Goal: Task Accomplishment & Management: Use online tool/utility

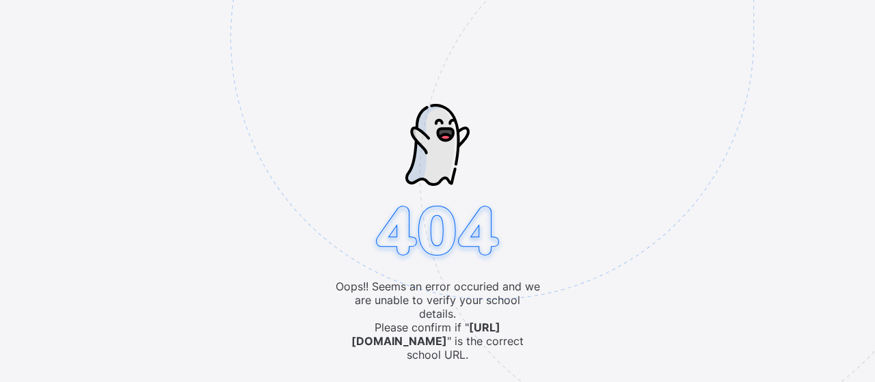
click at [142, 183] on div "Oops!! Seems an error occuried and we are unable to verify your school details.…" at bounding box center [437, 191] width 875 height 382
click at [418, 100] on img at bounding box center [586, 106] width 713 height 661
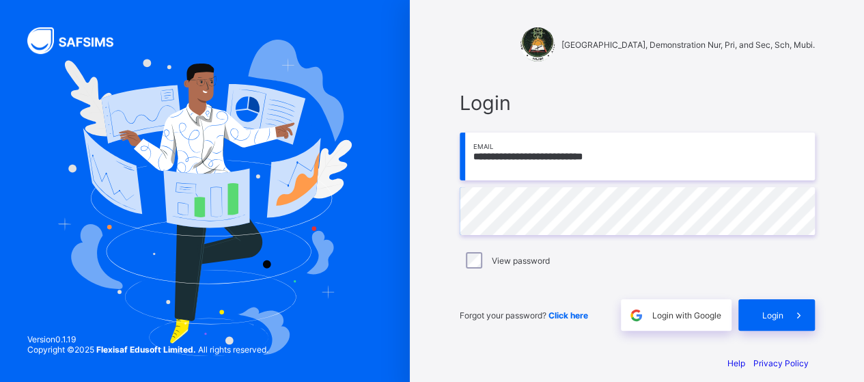
drag, startPoint x: 613, startPoint y: 157, endPoint x: 489, endPoint y: 159, distance: 124.4
click at [489, 159] on input "**********" at bounding box center [637, 157] width 355 height 48
click at [676, 159] on input "**********" at bounding box center [637, 157] width 355 height 48
drag, startPoint x: 640, startPoint y: 158, endPoint x: 465, endPoint y: 151, distance: 175.1
click at [469, 151] on input "**********" at bounding box center [637, 157] width 355 height 48
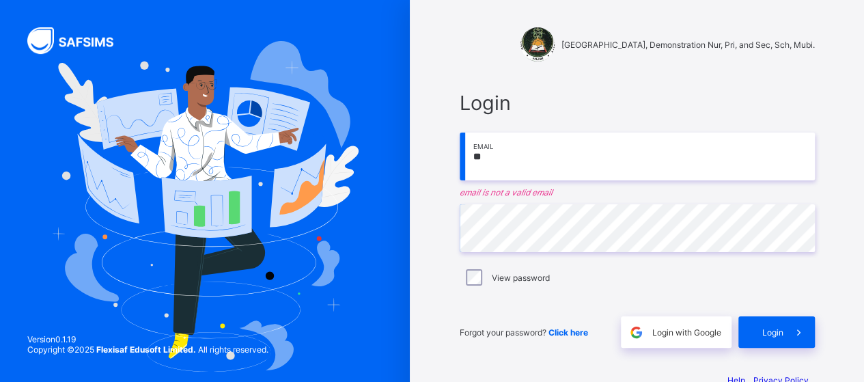
type input "**********"
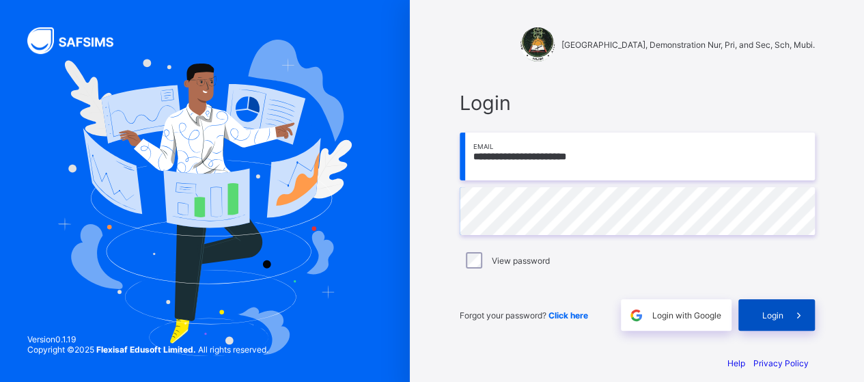
click at [773, 318] on span "Login" at bounding box center [773, 315] width 21 height 10
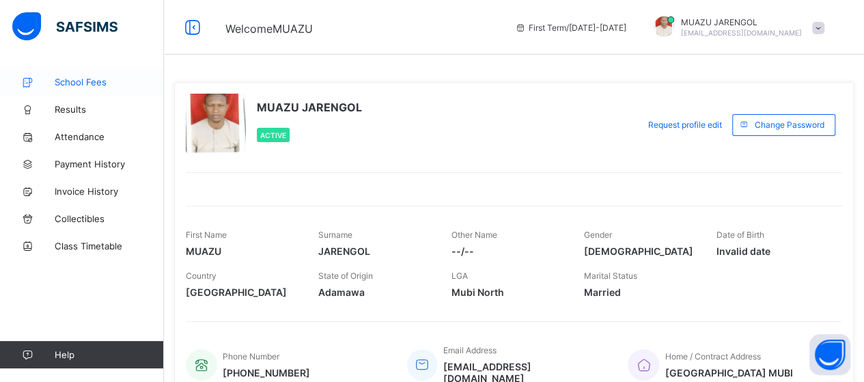
click at [85, 81] on span "School Fees" at bounding box center [109, 82] width 109 height 11
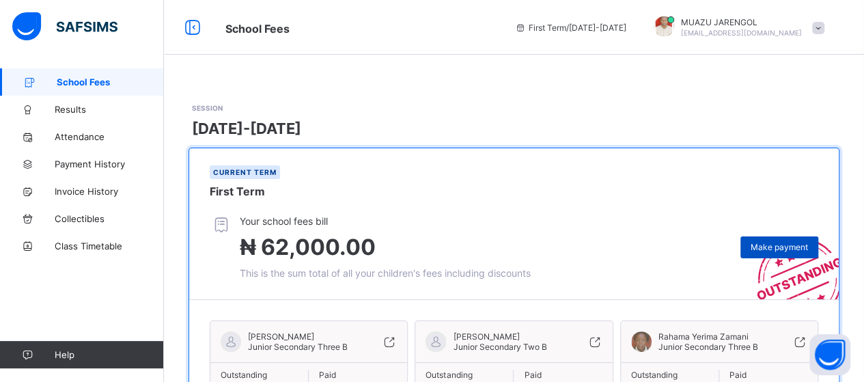
click at [787, 251] on span "Make payment" at bounding box center [779, 247] width 57 height 10
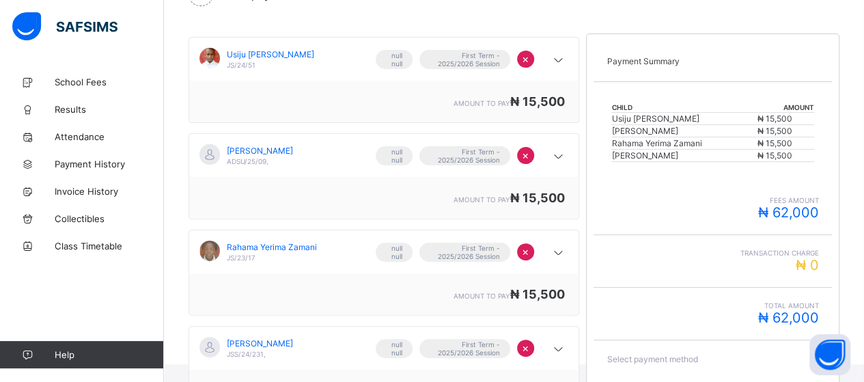
scroll to position [267, 0]
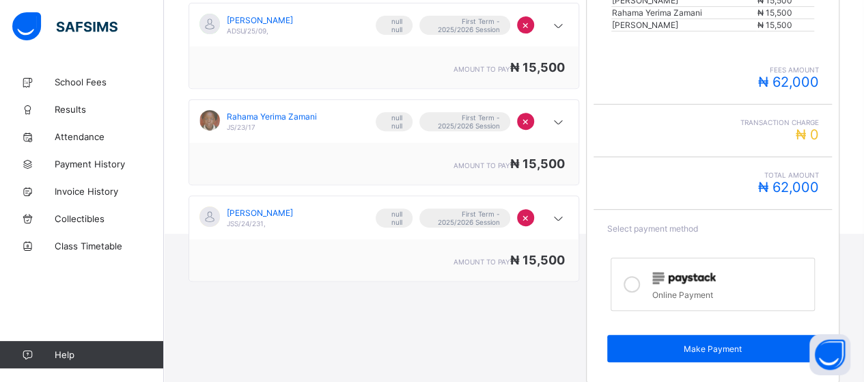
click at [632, 276] on icon at bounding box center [632, 284] width 16 height 16
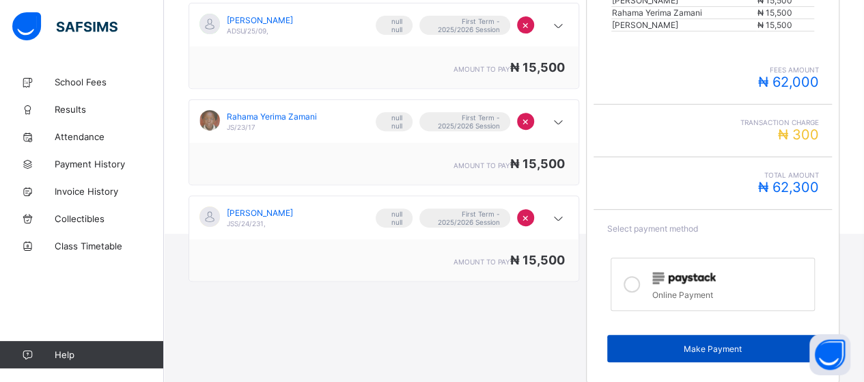
click at [704, 344] on span "Make Payment" at bounding box center [713, 349] width 191 height 10
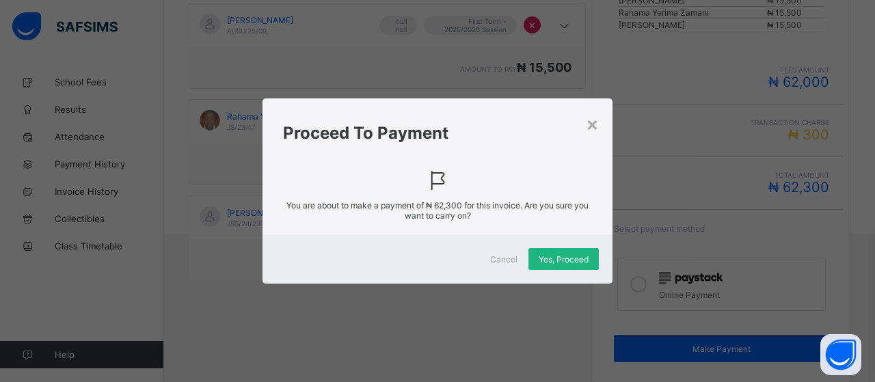
click at [552, 260] on span "Yes, Proceed" at bounding box center [563, 259] width 50 height 10
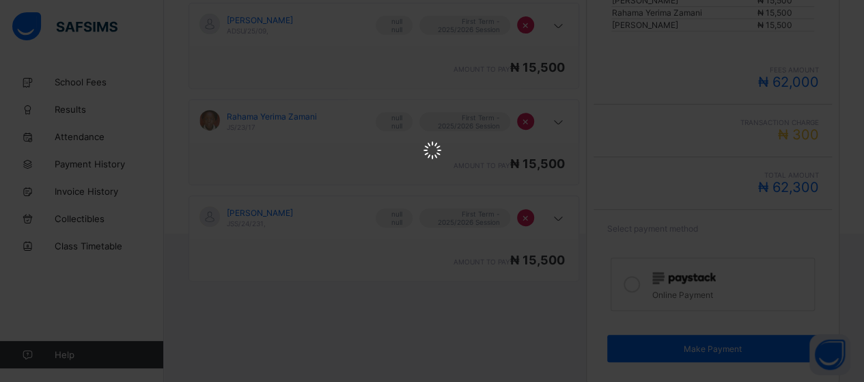
scroll to position [0, 0]
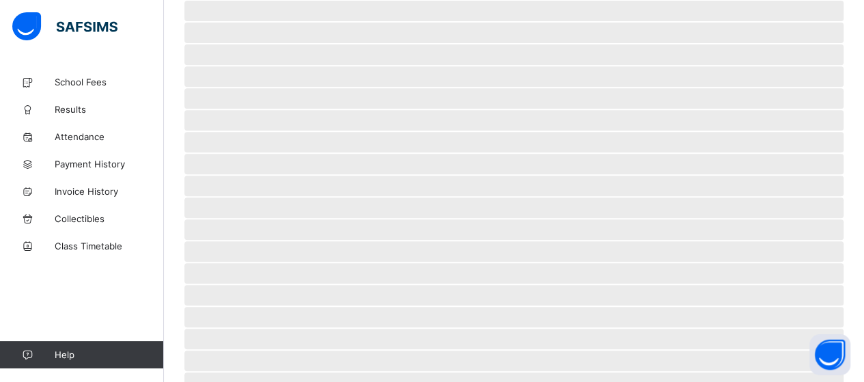
scroll to position [131, 0]
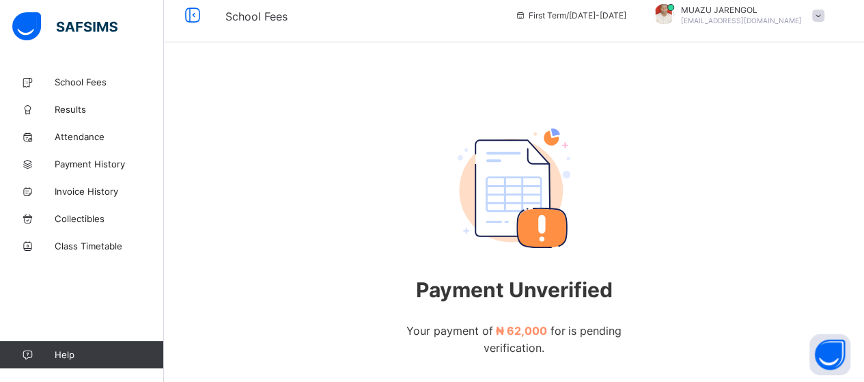
scroll to position [124, 0]
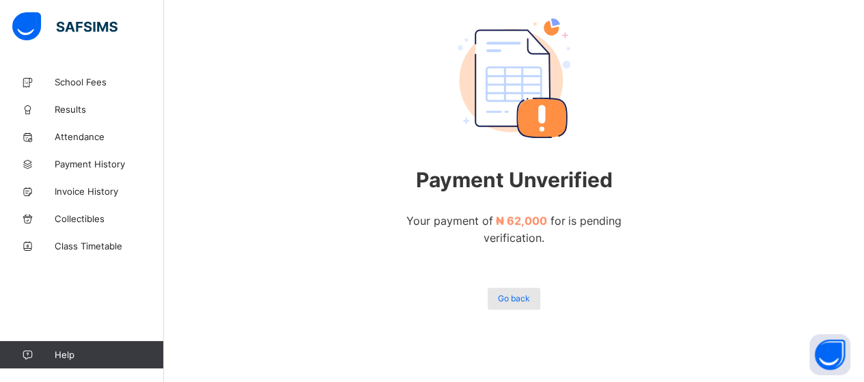
click at [525, 301] on span "Go back" at bounding box center [514, 298] width 32 height 10
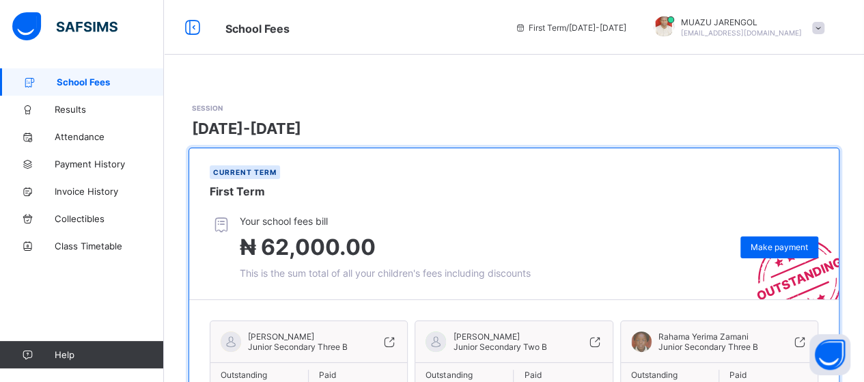
click at [825, 28] on span at bounding box center [818, 28] width 12 height 12
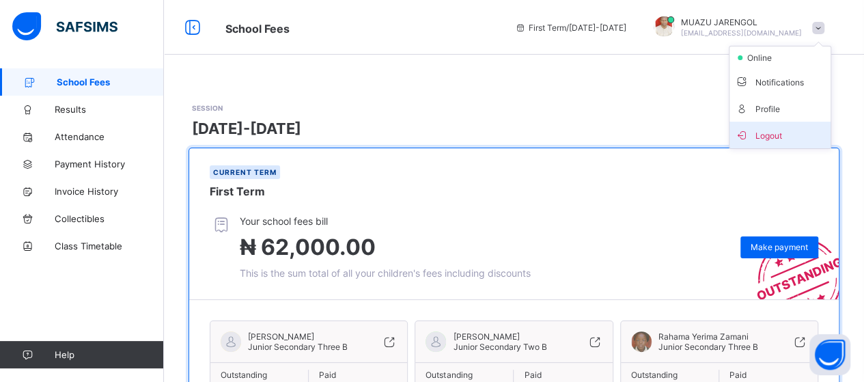
click at [782, 133] on span "Logout" at bounding box center [780, 135] width 90 height 16
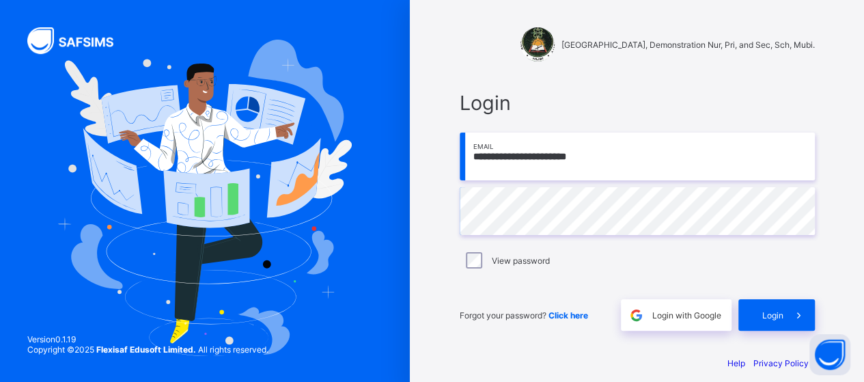
drag, startPoint x: 619, startPoint y: 154, endPoint x: 435, endPoint y: 159, distance: 183.9
click at [435, 159] on div "**********" at bounding box center [637, 198] width 454 height 396
type input "**********"
click at [776, 311] on span "Login" at bounding box center [773, 315] width 21 height 10
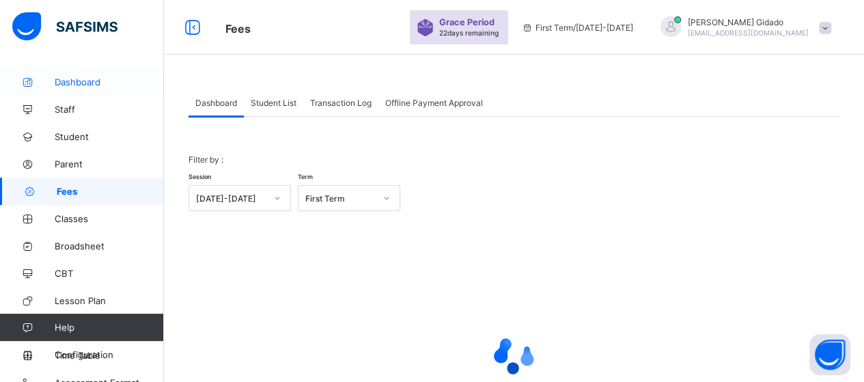
click at [72, 79] on span "Dashboard" at bounding box center [109, 82] width 109 height 11
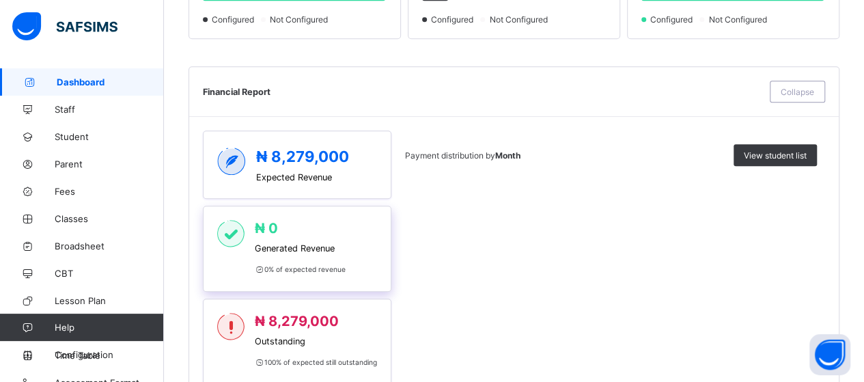
scroll to position [547, 0]
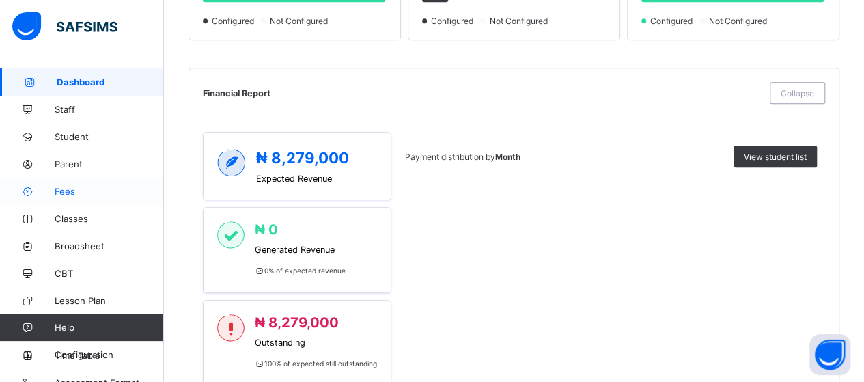
click at [72, 193] on span "Fees" at bounding box center [109, 191] width 109 height 11
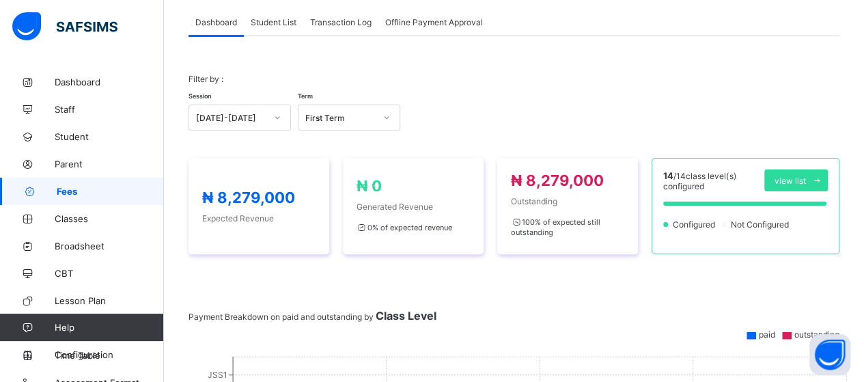
scroll to position [68, 0]
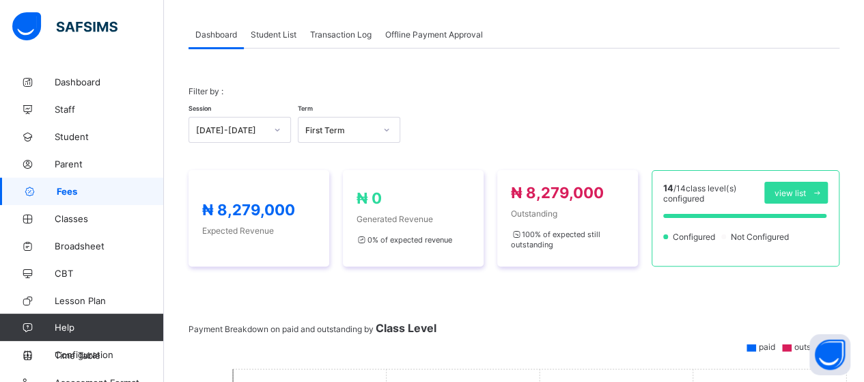
click at [344, 36] on span "Transaction Log" at bounding box center [340, 34] width 61 height 10
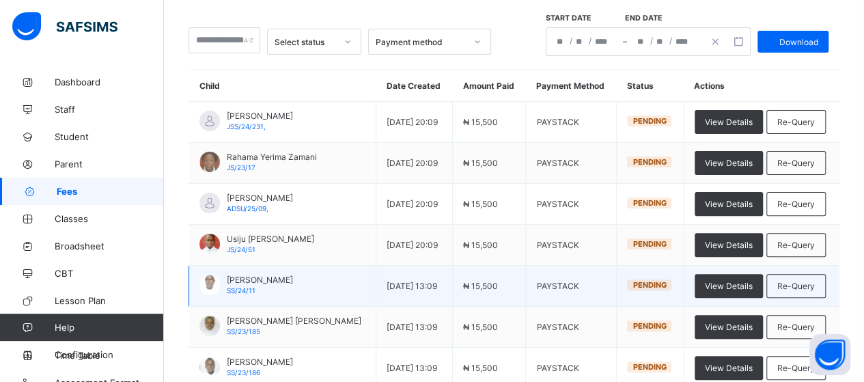
scroll to position [82, 0]
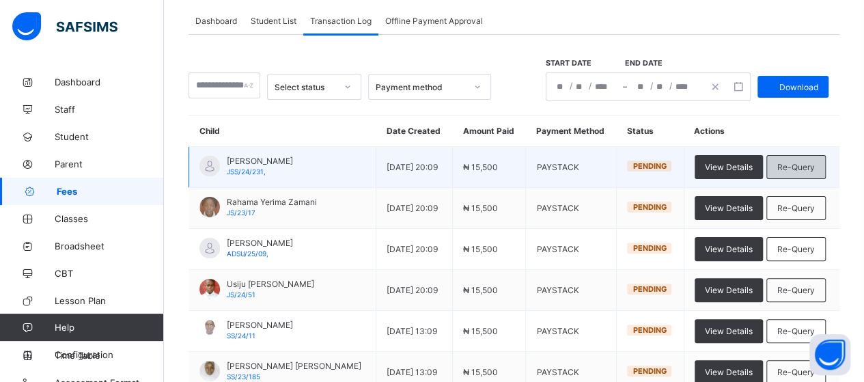
click at [804, 167] on span "Re-Query" at bounding box center [797, 167] width 38 height 10
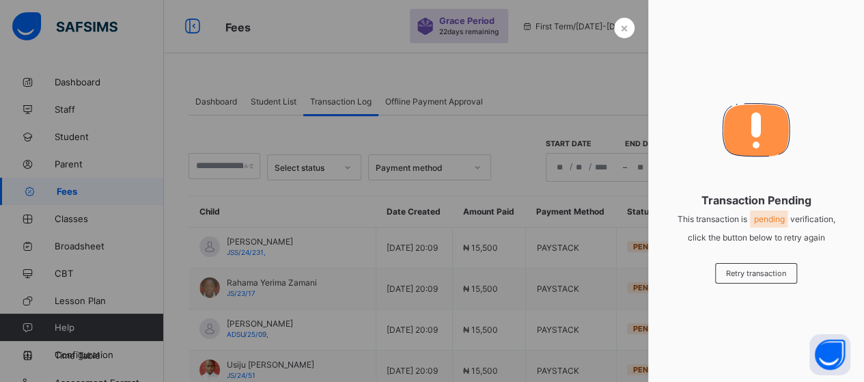
scroll to position [0, 0]
click at [620, 25] on span "×" at bounding box center [624, 27] width 8 height 14
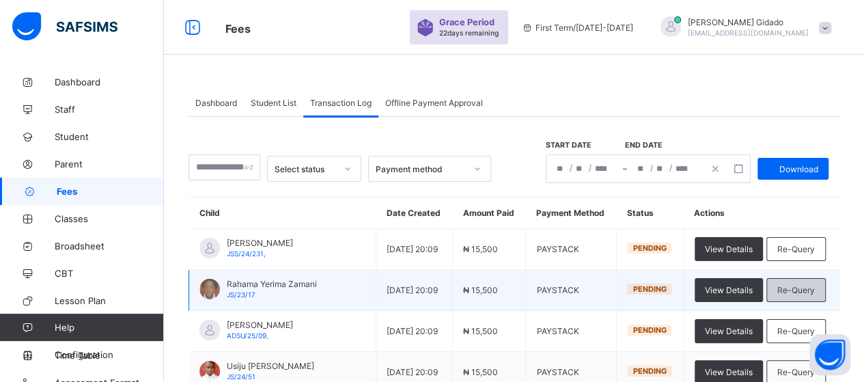
click at [799, 285] on span "Re-Query" at bounding box center [797, 290] width 38 height 10
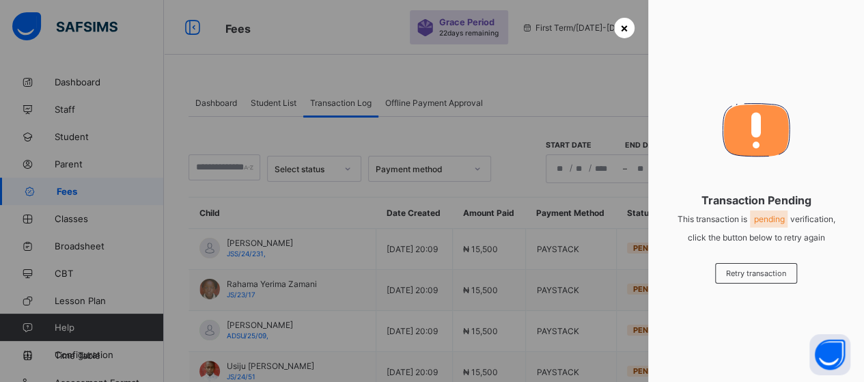
click at [622, 27] on span "×" at bounding box center [624, 27] width 8 height 14
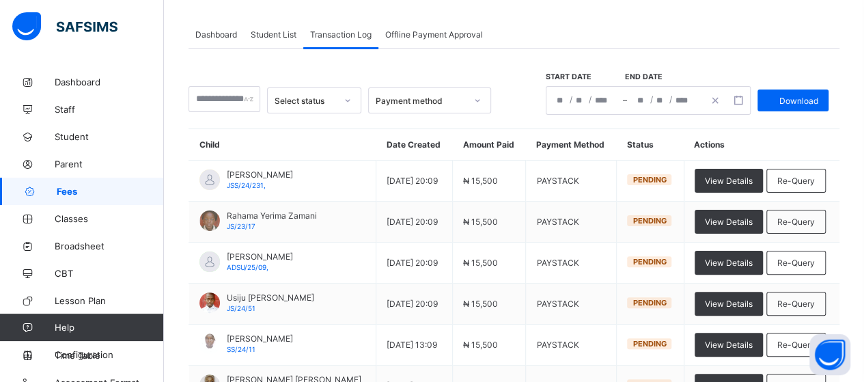
scroll to position [137, 0]
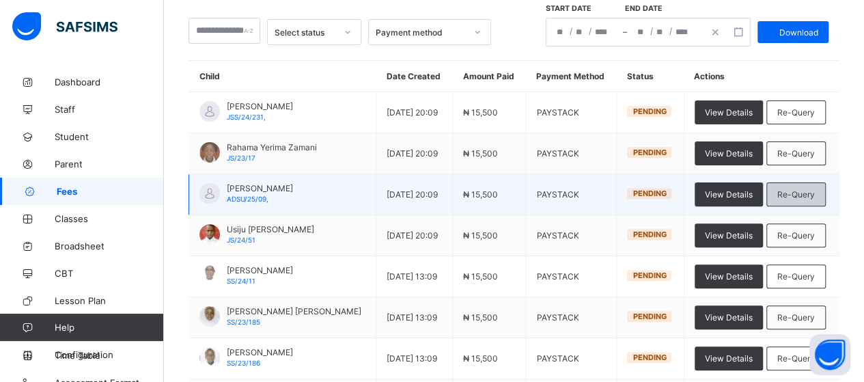
click at [804, 196] on div "Re-Query" at bounding box center [796, 194] width 59 height 24
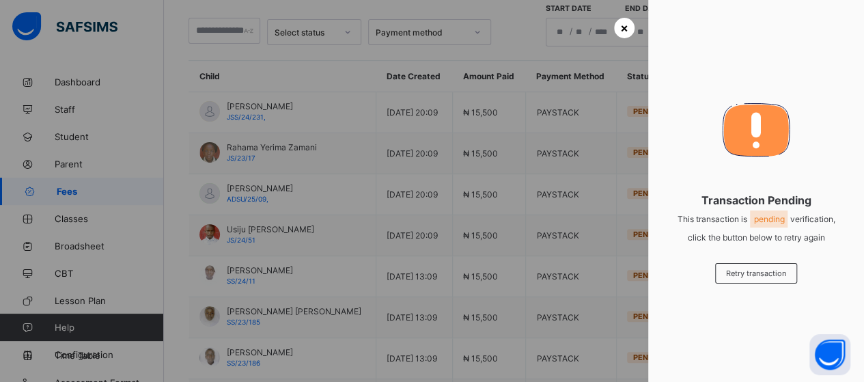
click at [616, 22] on div "×" at bounding box center [624, 28] width 20 height 20
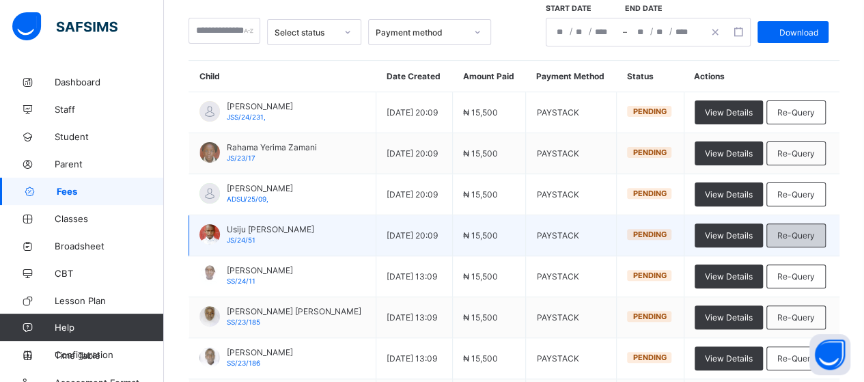
click at [807, 228] on div "Re-Query" at bounding box center [796, 235] width 59 height 24
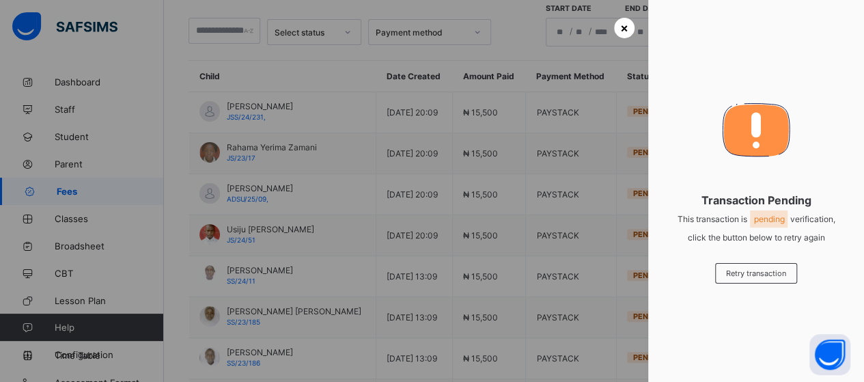
click at [620, 24] on span "×" at bounding box center [624, 27] width 8 height 14
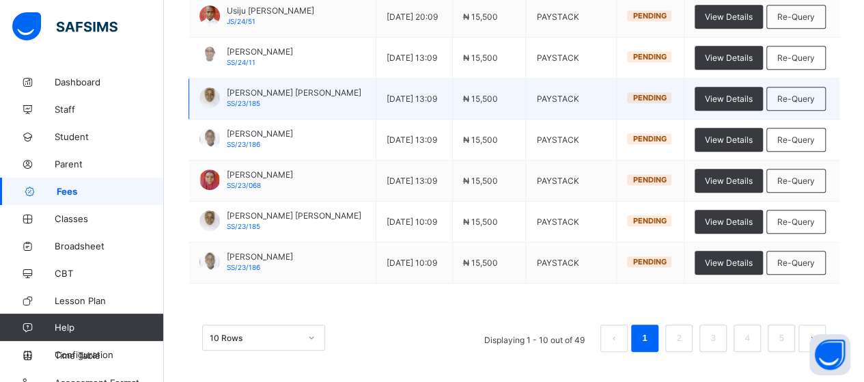
scroll to position [355, 0]
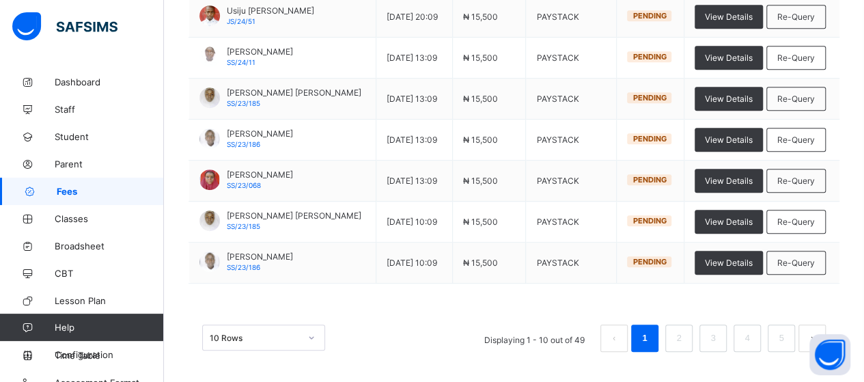
click at [313, 333] on div "10 Rows" at bounding box center [263, 338] width 123 height 26
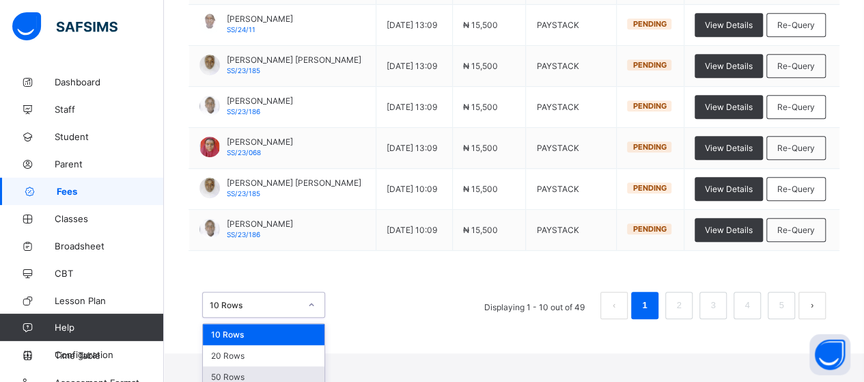
click at [262, 366] on div "50 Rows" at bounding box center [264, 376] width 122 height 21
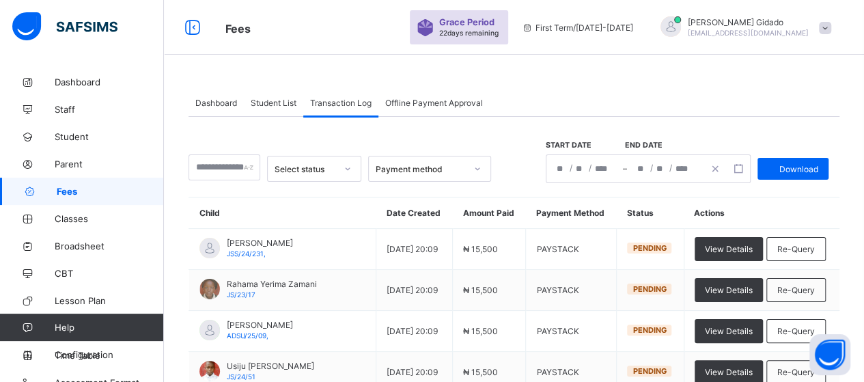
scroll to position [0, 0]
click at [420, 103] on span "Offline Payment Approval" at bounding box center [434, 103] width 98 height 10
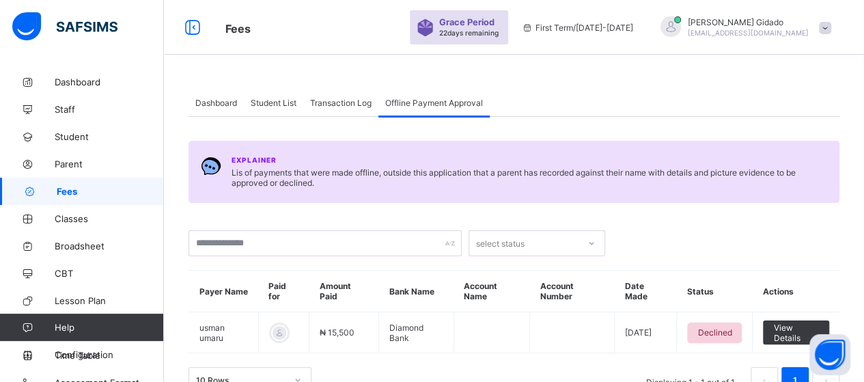
click at [339, 109] on div "Transaction Log" at bounding box center [340, 102] width 75 height 27
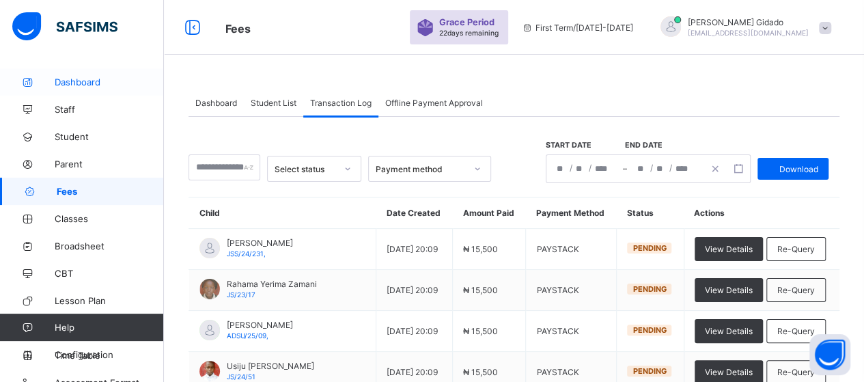
click at [97, 80] on span "Dashboard" at bounding box center [109, 82] width 109 height 11
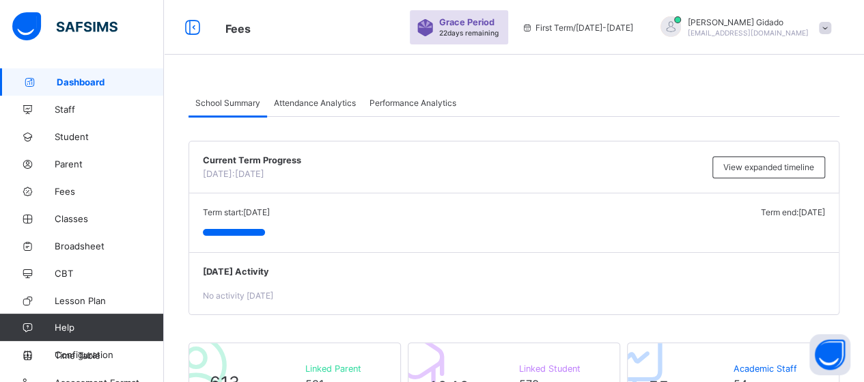
click at [294, 108] on div "Attendance Analytics" at bounding box center [315, 102] width 96 height 27
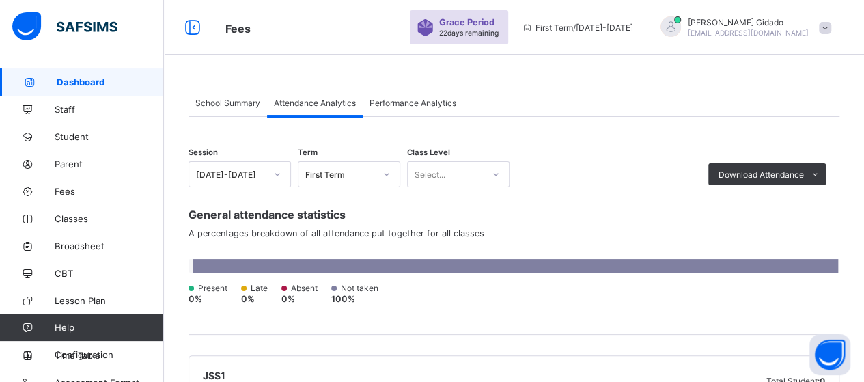
click at [297, 98] on span "Attendance Analytics" at bounding box center [315, 103] width 82 height 10
click at [214, 100] on span "School Summary" at bounding box center [227, 103] width 65 height 10
